Goal: Information Seeking & Learning: Learn about a topic

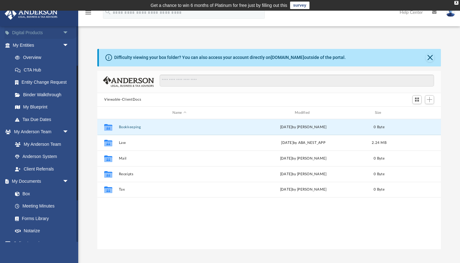
click at [39, 28] on link "Digital Products arrow_drop_down" at bounding box center [41, 33] width 74 height 13
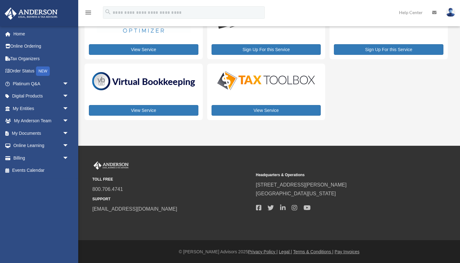
scroll to position [46, 0]
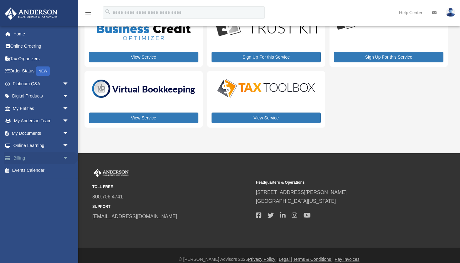
click at [23, 156] on link "Billing arrow_drop_down" at bounding box center [41, 158] width 74 height 13
click at [50, 153] on link "Billing arrow_drop_down" at bounding box center [41, 158] width 74 height 13
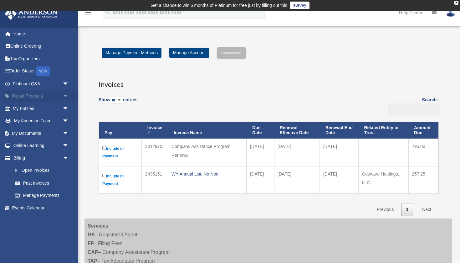
click at [33, 96] on link "Digital Products arrow_drop_down" at bounding box center [41, 96] width 74 height 13
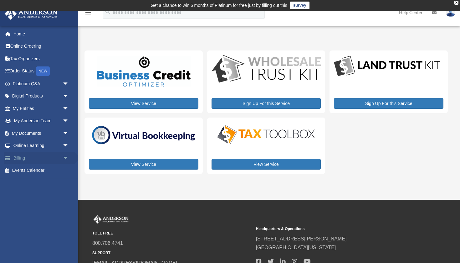
click at [30, 156] on link "Billing arrow_drop_down" at bounding box center [41, 158] width 74 height 13
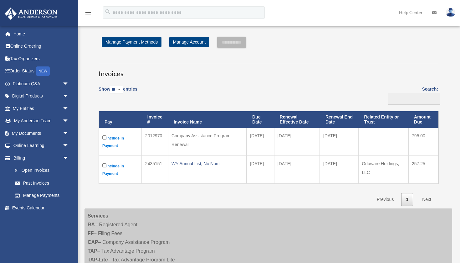
click at [33, 155] on link "Billing arrow_drop_down" at bounding box center [39, 158] width 71 height 13
click at [113, 138] on label "Include in Payment" at bounding box center [120, 141] width 36 height 15
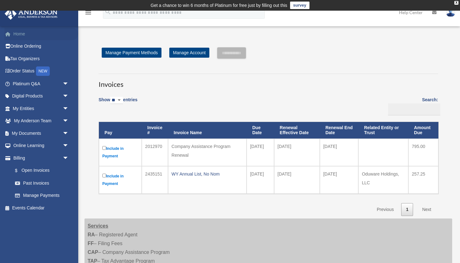
click at [22, 32] on link "Home" at bounding box center [41, 34] width 74 height 13
click at [19, 34] on link "Home" at bounding box center [41, 34] width 74 height 13
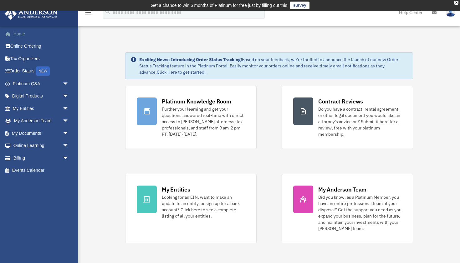
click at [22, 35] on link "Home" at bounding box center [41, 34] width 74 height 13
click at [63, 118] on span "arrow_drop_down" at bounding box center [69, 121] width 13 height 13
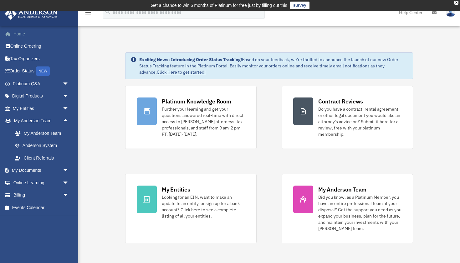
click at [27, 35] on link "Home" at bounding box center [41, 34] width 74 height 13
click at [16, 34] on link "Home" at bounding box center [41, 34] width 74 height 13
click at [87, 12] on icon "menu" at bounding box center [89, 13] width 8 height 8
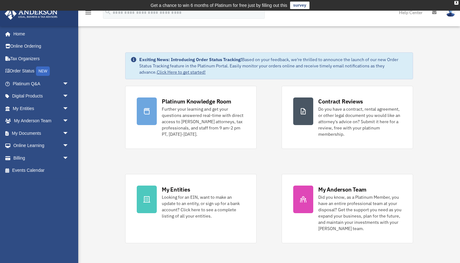
click at [456, 13] on link at bounding box center [451, 12] width 19 height 28
click at [409, 12] on link "Help Center" at bounding box center [411, 12] width 33 height 25
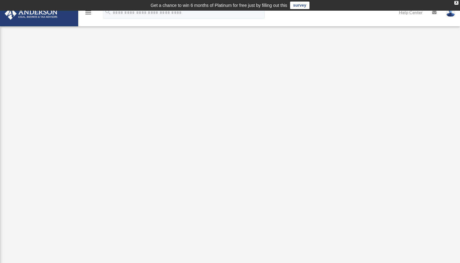
click at [90, 15] on icon "menu" at bounding box center [89, 13] width 8 height 8
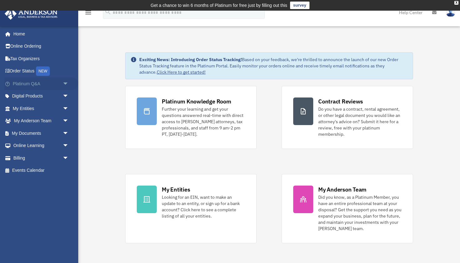
click at [65, 80] on span "arrow_drop_down" at bounding box center [69, 83] width 13 height 13
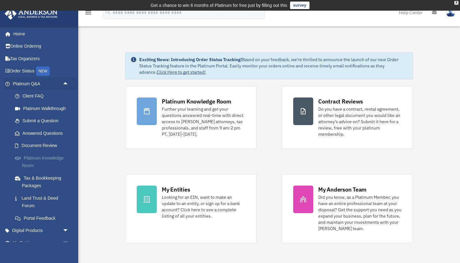
click at [51, 154] on link "Platinum Knowledge Room" at bounding box center [44, 162] width 70 height 20
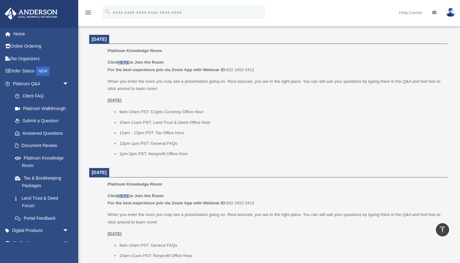
scroll to position [256, 0]
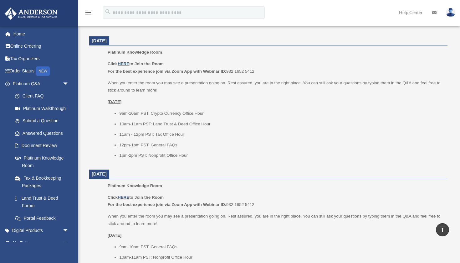
click at [125, 62] on u "HERE" at bounding box center [124, 63] width 12 height 5
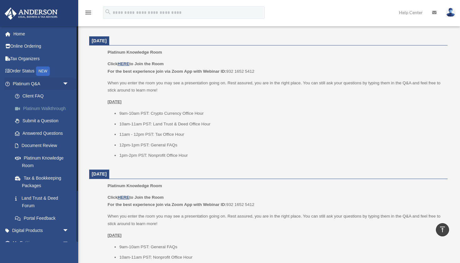
click at [46, 105] on link "Platinum Walkthrough" at bounding box center [44, 108] width 70 height 13
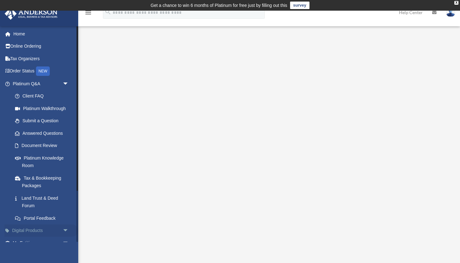
click at [47, 226] on link "Digital Products arrow_drop_down" at bounding box center [41, 230] width 74 height 13
click at [65, 226] on span "arrow_drop_down" at bounding box center [69, 230] width 13 height 13
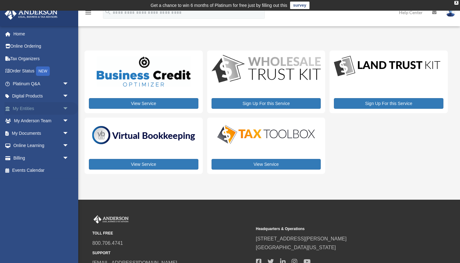
click at [32, 107] on link "My Entities arrow_drop_down" at bounding box center [41, 108] width 74 height 13
click at [66, 105] on span "arrow_drop_down" at bounding box center [69, 108] width 13 height 13
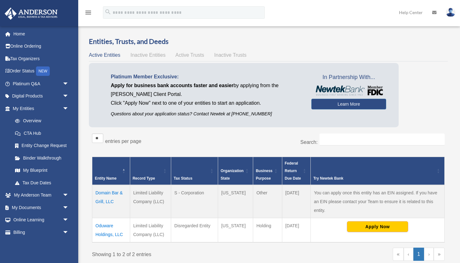
click at [65, 106] on span "arrow_drop_down" at bounding box center [69, 108] width 13 height 13
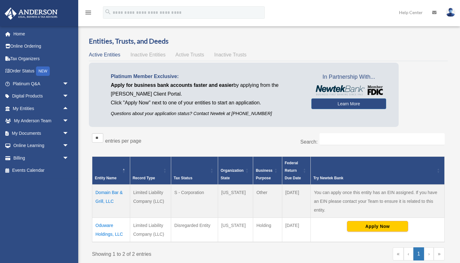
scroll to position [14, 0]
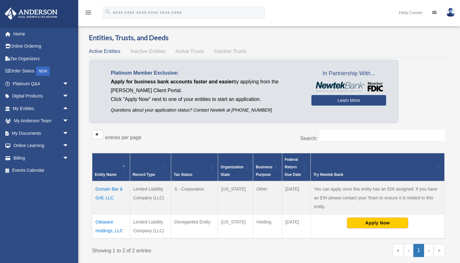
click at [111, 189] on td "Domain Bar & Grill, LLC" at bounding box center [111, 197] width 38 height 33
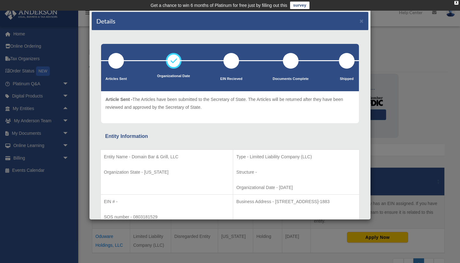
scroll to position [0, 0]
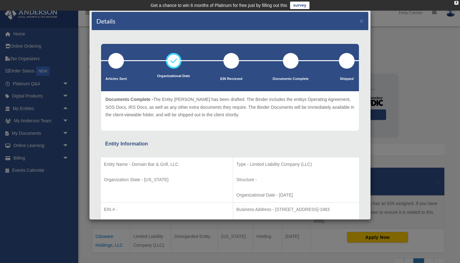
click at [420, 46] on div "Details × Articles Sent Organizational Date" at bounding box center [230, 131] width 460 height 263
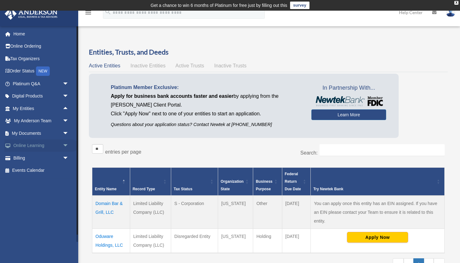
click at [40, 145] on link "Online Learning arrow_drop_down" at bounding box center [41, 145] width 74 height 13
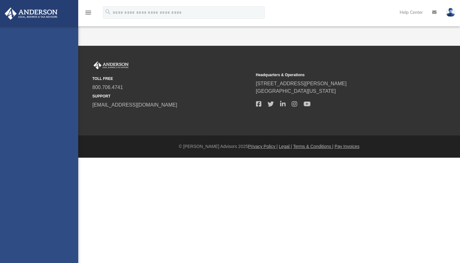
click at [64, 143] on div "[EMAIL_ADDRESS][DOMAIN_NAME] Sign Out [EMAIL_ADDRESS][DOMAIN_NAME] Home Online …" at bounding box center [39, 157] width 78 height 263
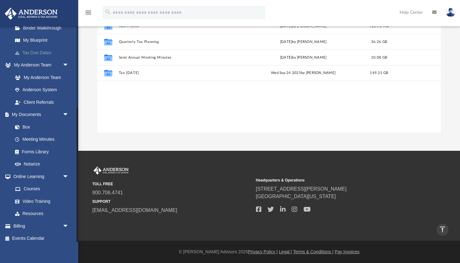
scroll to position [130, 0]
click at [36, 184] on link "Courses" at bounding box center [44, 189] width 70 height 13
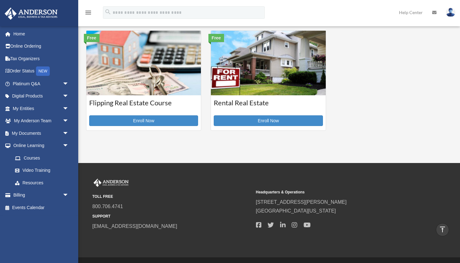
scroll to position [230, 0]
click at [56, 117] on link "My Anderson Team arrow_drop_down" at bounding box center [41, 121] width 74 height 13
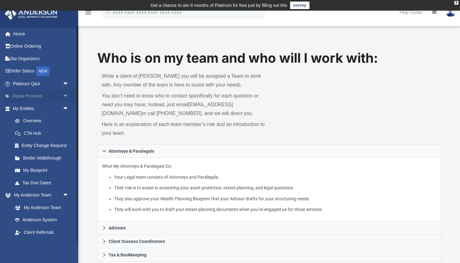
click at [66, 93] on span "arrow_drop_down" at bounding box center [69, 96] width 13 height 13
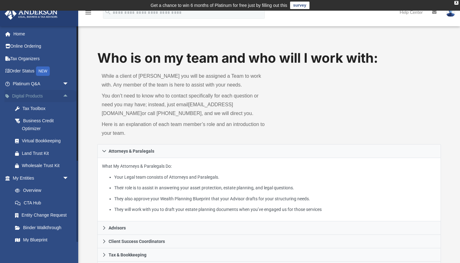
click at [66, 93] on span "arrow_drop_up" at bounding box center [69, 96] width 13 height 13
click at [68, 93] on span "arrow_drop_up" at bounding box center [69, 96] width 13 height 13
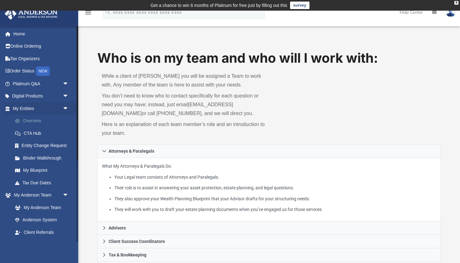
click at [37, 119] on link "Overview" at bounding box center [44, 121] width 70 height 13
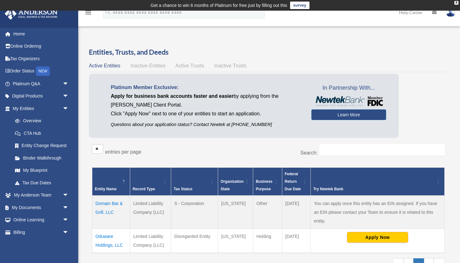
click at [107, 201] on td "Domain Bar & Grill, LLC" at bounding box center [111, 211] width 38 height 33
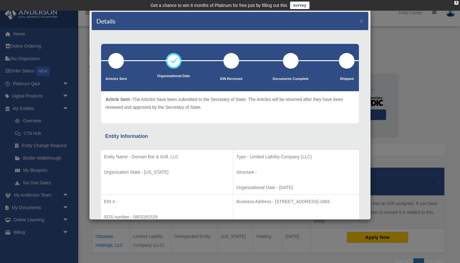
click at [435, 51] on div "Details × Articles Sent Organizational Date" at bounding box center [230, 131] width 460 height 263
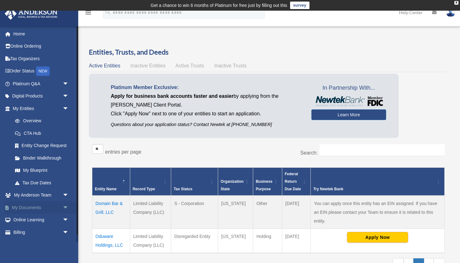
click at [37, 203] on link "My Documents arrow_drop_down" at bounding box center [41, 207] width 74 height 13
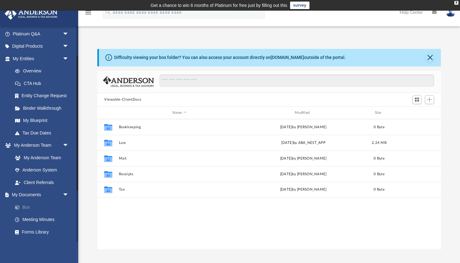
scroll to position [51, 0]
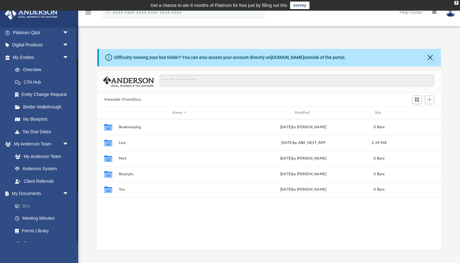
click at [26, 203] on link "Box" at bounding box center [44, 205] width 70 height 13
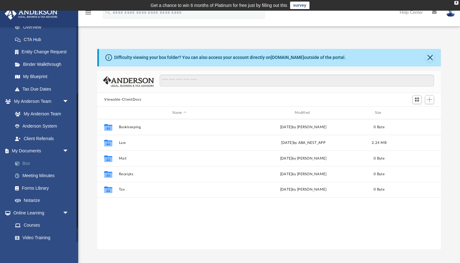
scroll to position [112, 0]
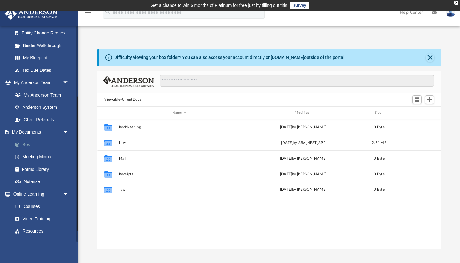
click at [26, 141] on link "Box" at bounding box center [44, 144] width 70 height 13
click at [31, 141] on link "Box" at bounding box center [44, 144] width 70 height 13
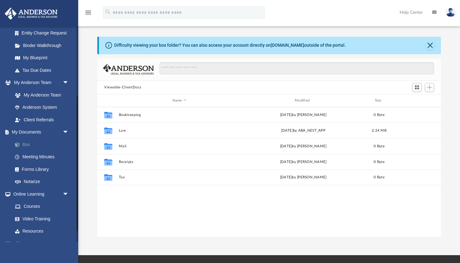
scroll to position [13, 0]
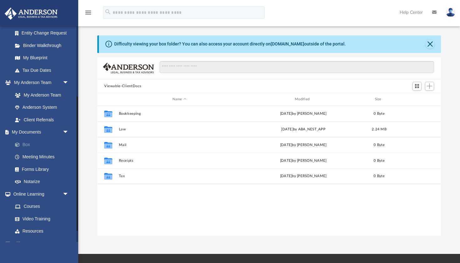
click at [21, 142] on span at bounding box center [20, 144] width 4 height 4
click at [66, 128] on span "arrow_drop_down" at bounding box center [69, 132] width 13 height 13
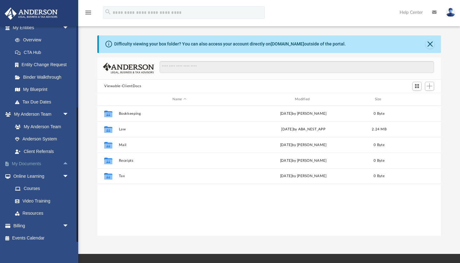
click at [65, 158] on span "arrow_drop_up" at bounding box center [69, 164] width 13 height 13
click at [28, 173] on link "Box" at bounding box center [44, 176] width 70 height 13
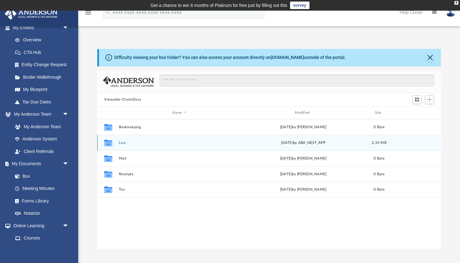
scroll to position [0, 0]
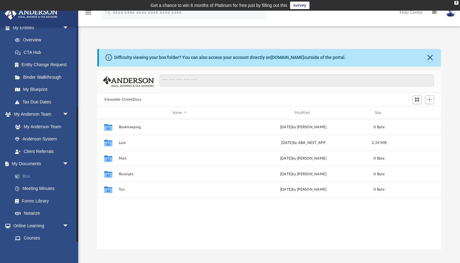
click at [34, 171] on link "Box" at bounding box center [44, 176] width 70 height 13
click at [65, 159] on span "arrow_drop_down" at bounding box center [69, 164] width 13 height 13
click at [65, 160] on span "arrow_drop_up" at bounding box center [69, 164] width 13 height 13
click at [22, 171] on link "Box" at bounding box center [44, 176] width 70 height 13
click at [47, 185] on link "Meeting Minutes" at bounding box center [44, 188] width 70 height 13
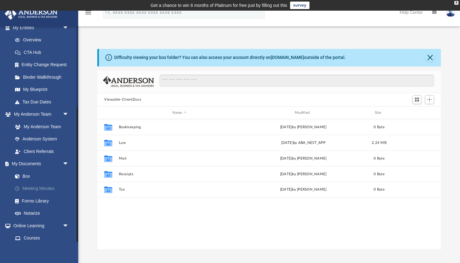
click at [41, 185] on link "Meeting Minutes" at bounding box center [44, 188] width 70 height 13
click at [39, 185] on link "Meeting Minutes" at bounding box center [44, 188] width 70 height 13
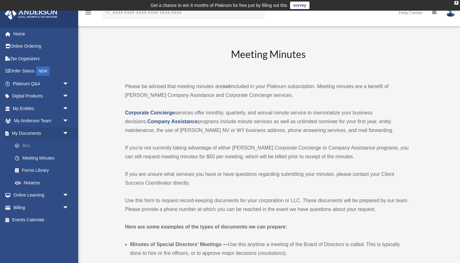
click at [28, 142] on link "Box" at bounding box center [44, 145] width 70 height 13
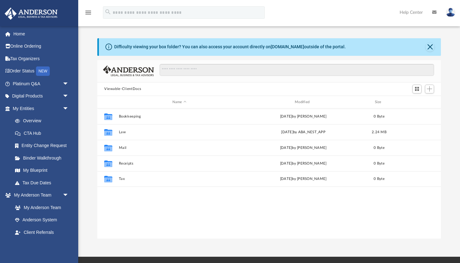
scroll to position [0, 0]
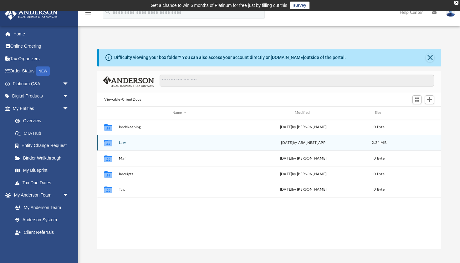
click at [123, 144] on button "Law" at bounding box center [179, 143] width 121 height 4
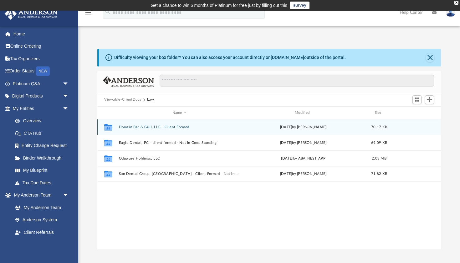
click at [137, 127] on button "Domain Bar & Grill, LLC - Client Formed" at bounding box center [179, 127] width 121 height 4
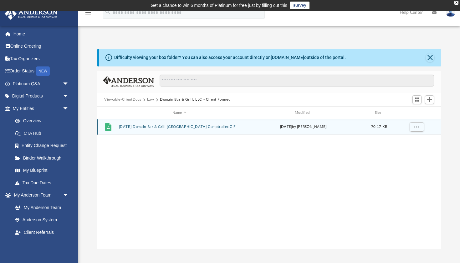
click at [148, 127] on button "2024.10.03 Domain Bar & Grill TX Comptroller.GIF" at bounding box center [179, 127] width 121 height 4
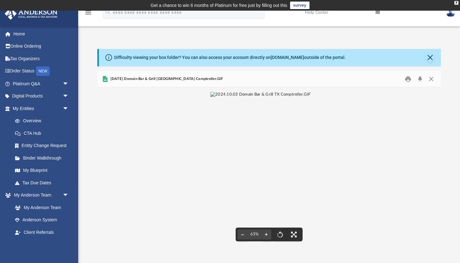
scroll to position [0, 0]
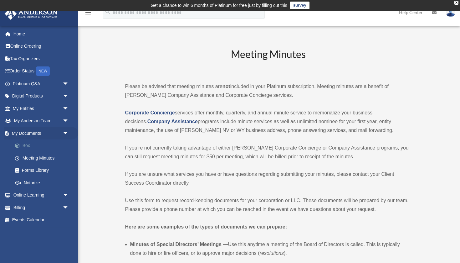
click at [25, 145] on link "Box" at bounding box center [44, 145] width 70 height 13
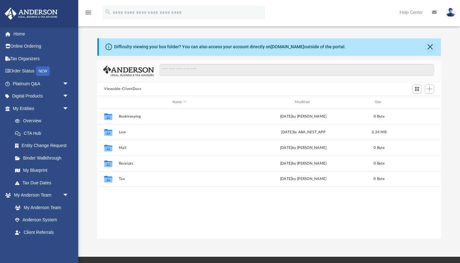
scroll to position [0, 0]
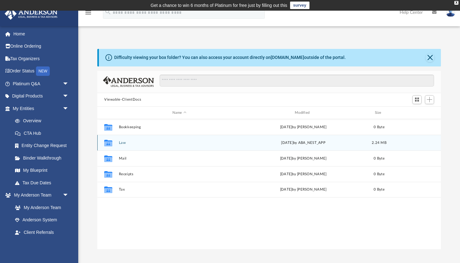
click at [159, 141] on button "Law" at bounding box center [179, 143] width 121 height 4
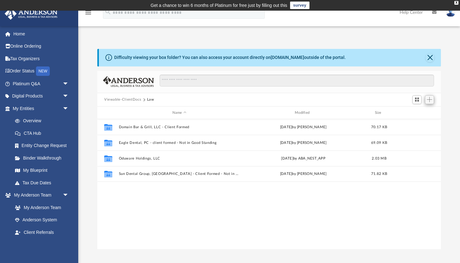
click at [430, 100] on span "Add" at bounding box center [429, 99] width 5 height 5
click at [334, 213] on div "Collaborated Folder Domain Bar & Grill, LLC - Client Formed Thu Oct 3 2024 by S…" at bounding box center [269, 184] width 344 height 130
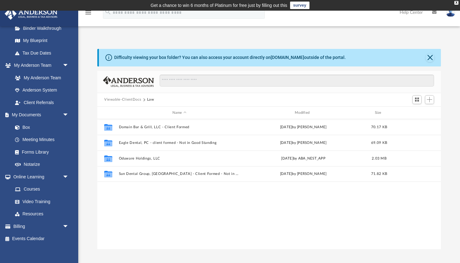
scroll to position [0, 0]
click at [20, 221] on link "Billing arrow_drop_down" at bounding box center [41, 226] width 74 height 13
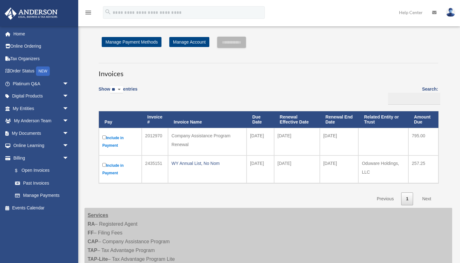
click at [65, 220] on div "[EMAIL_ADDRESS][DOMAIN_NAME] Sign Out [EMAIL_ADDRESS][DOMAIN_NAME] Home Online …" at bounding box center [39, 134] width 78 height 216
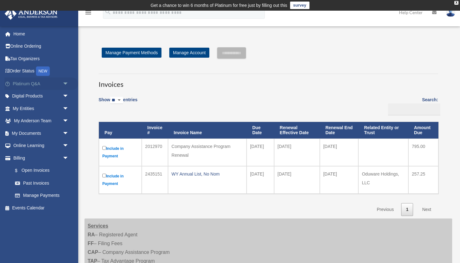
click at [66, 81] on span "arrow_drop_down" at bounding box center [69, 83] width 13 height 13
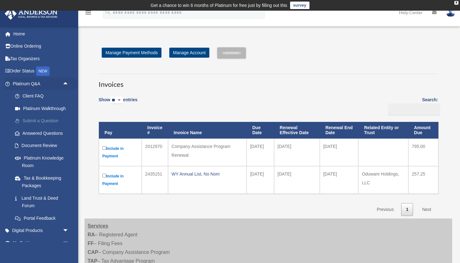
click at [49, 119] on link "Submit a Question" at bounding box center [44, 121] width 70 height 13
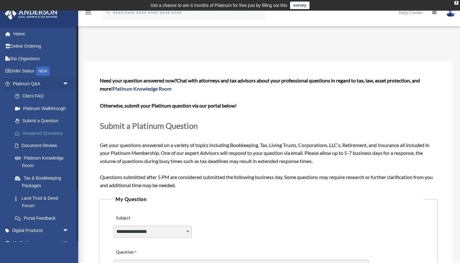
click at [49, 131] on link "Answered Questions" at bounding box center [44, 133] width 70 height 13
click at [46, 143] on link "Document Review" at bounding box center [44, 145] width 70 height 13
click at [43, 155] on link "Platinum Knowledge Room" at bounding box center [44, 162] width 70 height 20
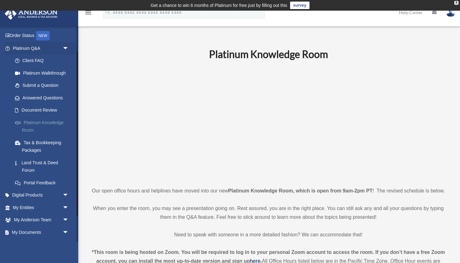
scroll to position [33, 0]
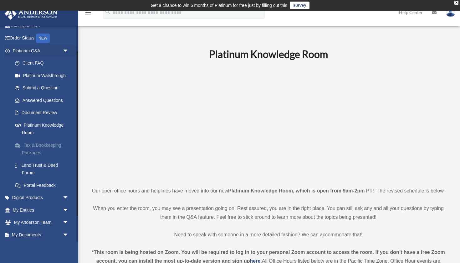
click at [36, 145] on link "Tax & Bookkeeping Packages" at bounding box center [44, 149] width 70 height 20
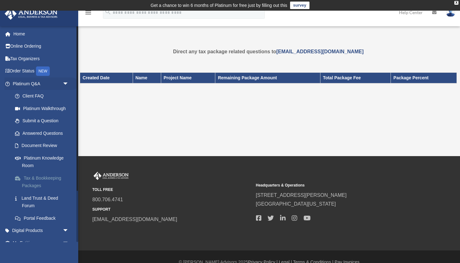
click at [42, 176] on link "Tax & Bookkeeping Packages" at bounding box center [44, 182] width 70 height 20
click at [23, 55] on link "Tax Organizers" at bounding box center [41, 58] width 74 height 13
click at [23, 58] on link "Tax Organizers" at bounding box center [41, 58] width 74 height 13
